Goal: Information Seeking & Learning: Learn about a topic

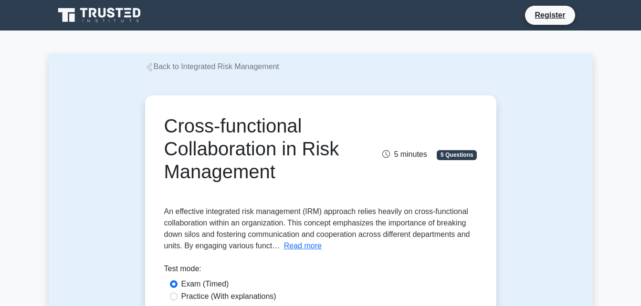
scroll to position [54, 0]
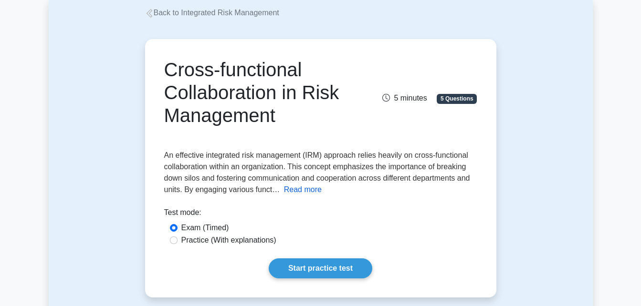
click at [302, 191] on button "Read more" at bounding box center [303, 189] width 38 height 11
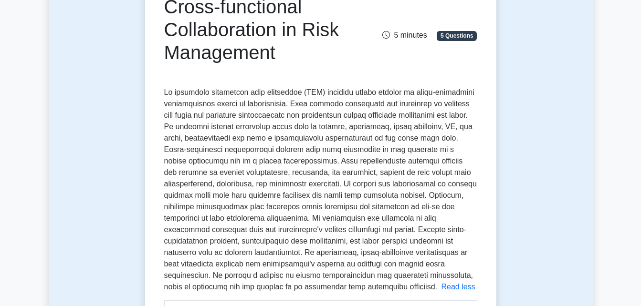
scroll to position [110, 0]
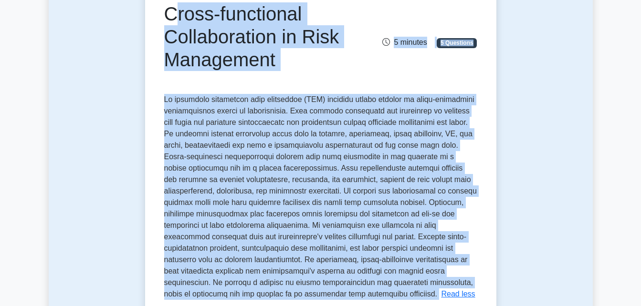
drag, startPoint x: 165, startPoint y: 5, endPoint x: 202, endPoint y: 291, distance: 288.6
copy div "Lorem-ipsumdolor Sitametconsec ad Elit Seddoeiusm 5 tempori 6 Utlaboree Do magn…"
click at [371, 237] on span at bounding box center [320, 196] width 312 height 203
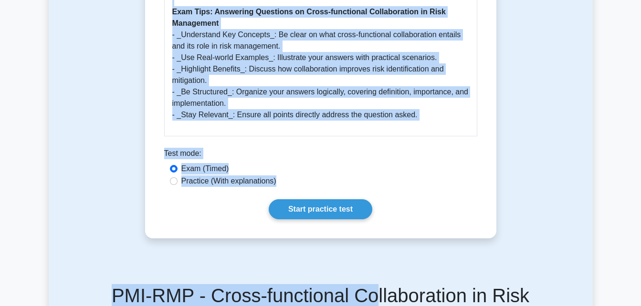
scroll to position [761, 0]
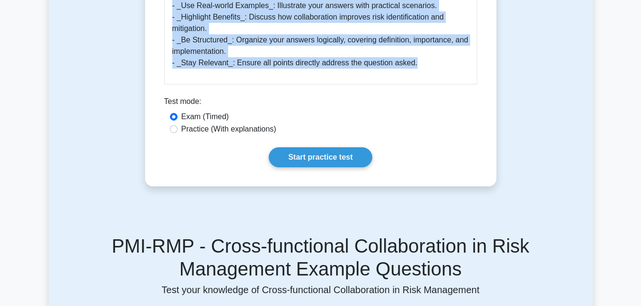
drag, startPoint x: 175, startPoint y: 80, endPoint x: 411, endPoint y: 64, distance: 236.2
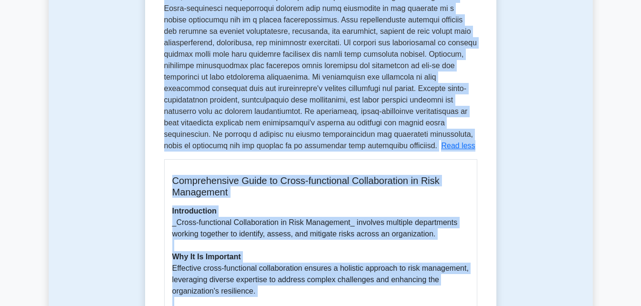
scroll to position [188, 0]
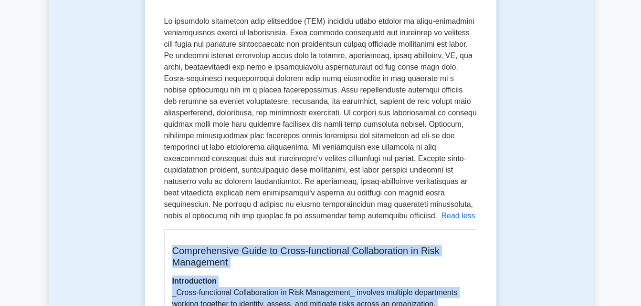
drag, startPoint x: 405, startPoint y: 63, endPoint x: 174, endPoint y: 247, distance: 295.0
copy div "Comprehensive Guide to Cross-functional Collaboration in Risk Management Introd…"
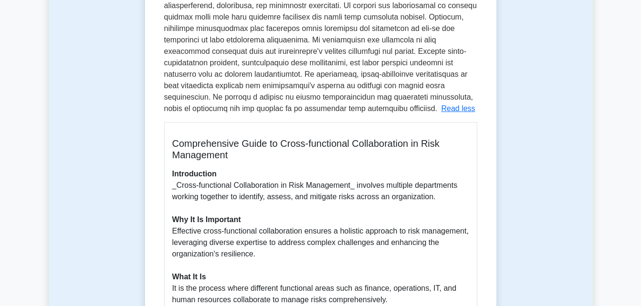
scroll to position [0, 0]
